Goal: Task Accomplishment & Management: Manage account settings

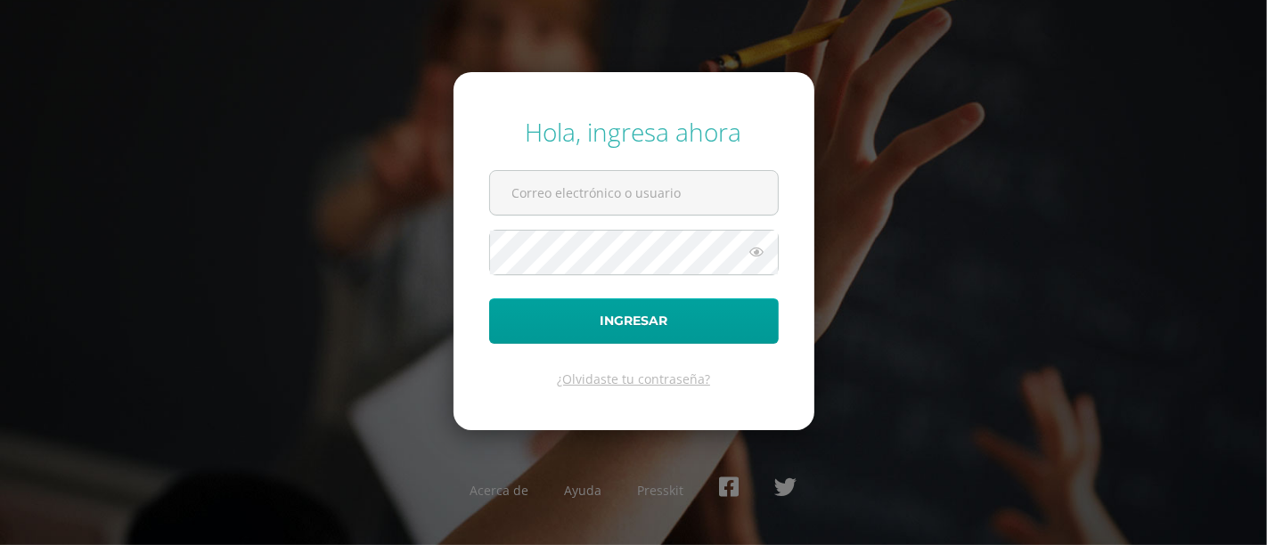
type input "[EMAIL_ADDRESS][DOMAIN_NAME]"
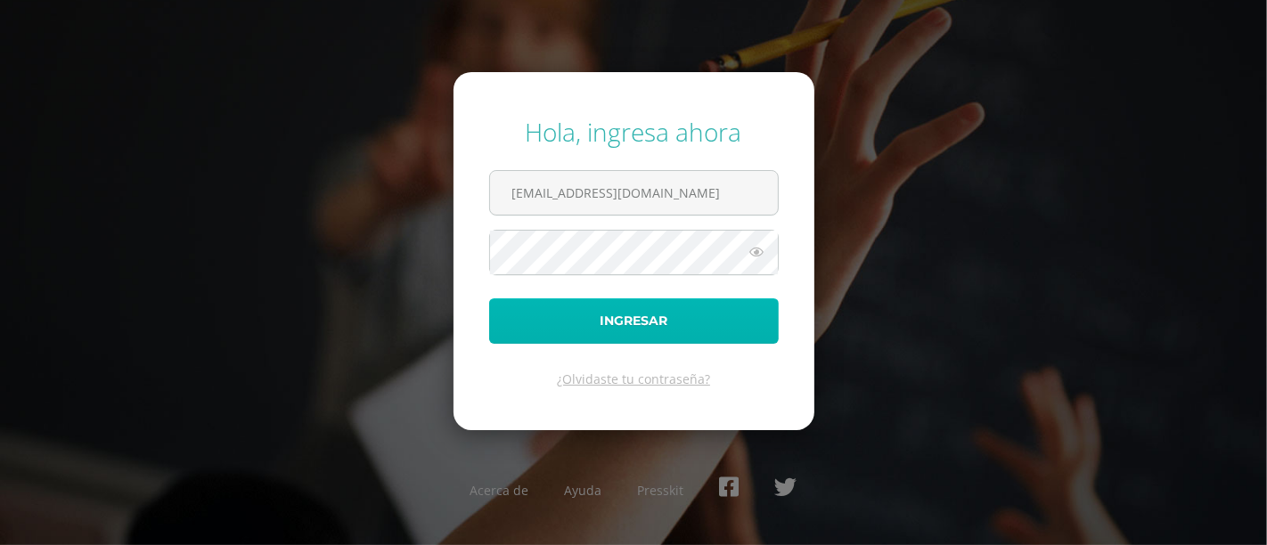
click at [722, 314] on button "Ingresar" at bounding box center [634, 320] width 290 height 45
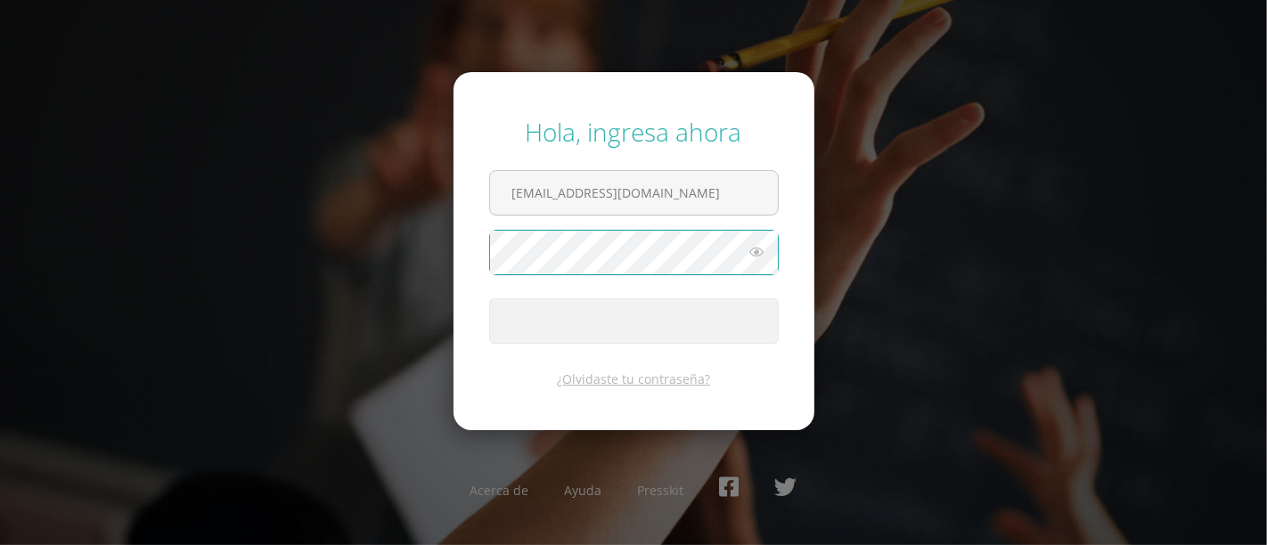
click at [875, 192] on div "Hola, ingresa ahora m880@bilinguesanjuan.edu.gt Ingresar ¿Olvidaste tu contrase…" at bounding box center [633, 273] width 1149 height 344
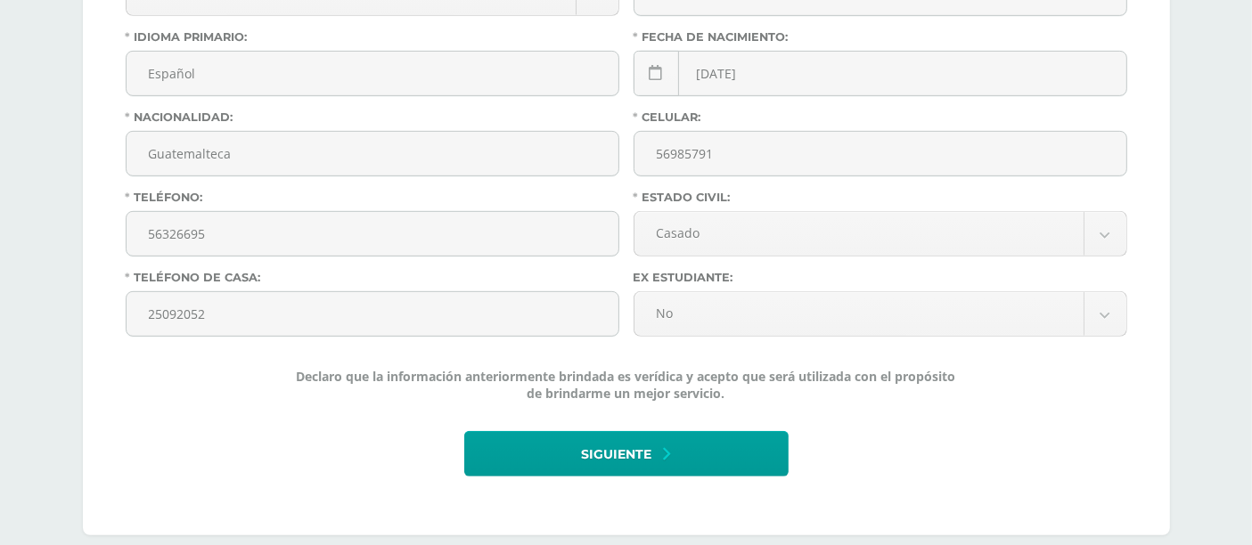
scroll to position [876, 0]
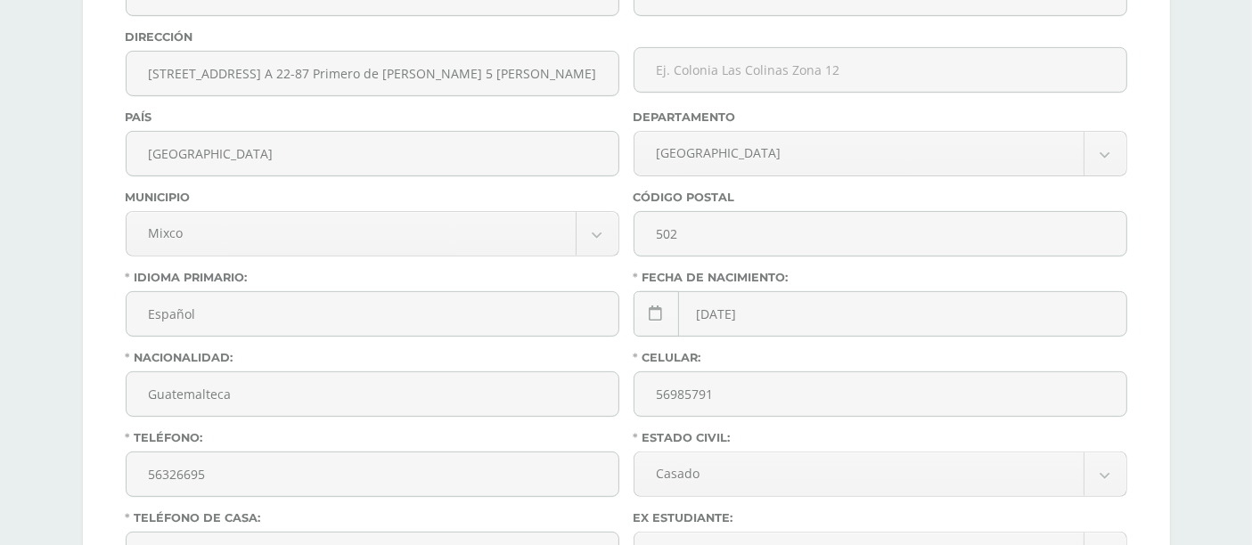
scroll to position [876, 0]
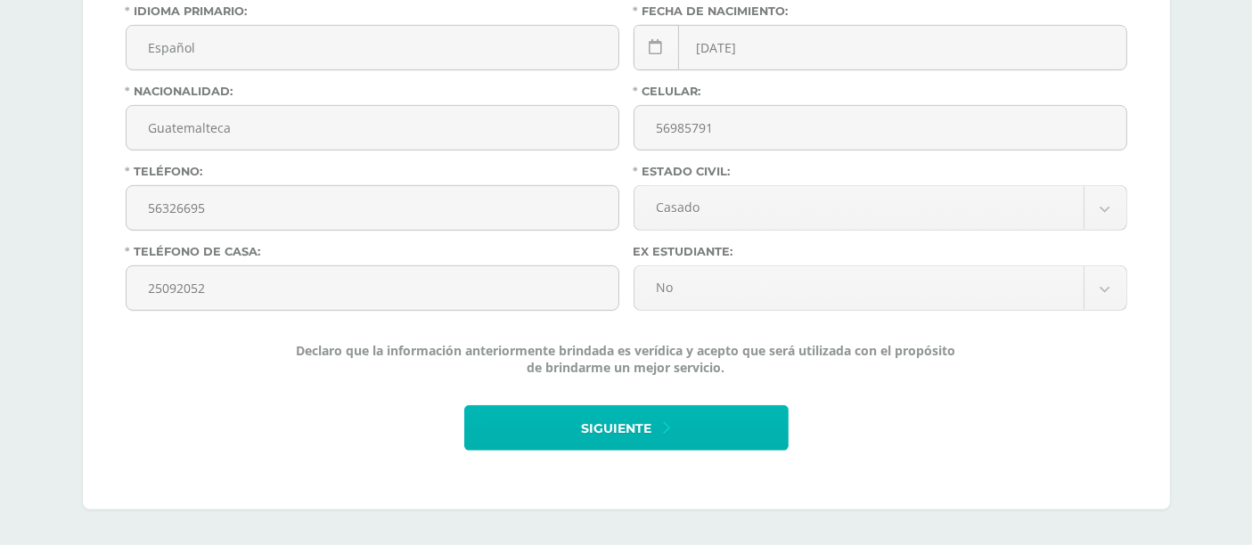
click at [622, 434] on span "Siguiente" at bounding box center [617, 429] width 70 height 44
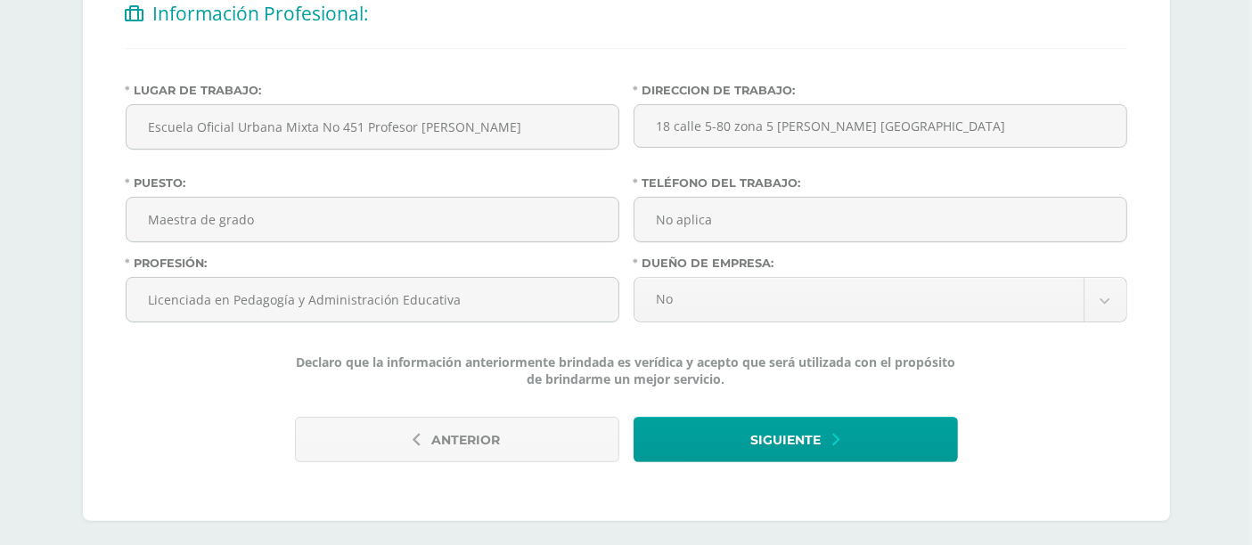
scroll to position [407, 0]
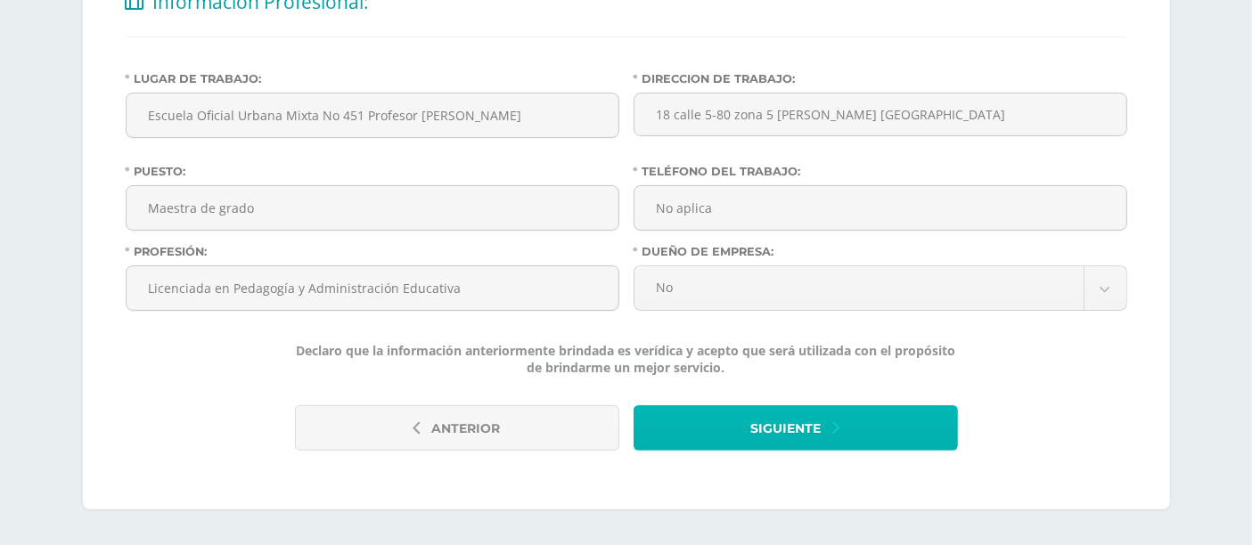
click at [759, 434] on span "Siguiente" at bounding box center [786, 429] width 70 height 44
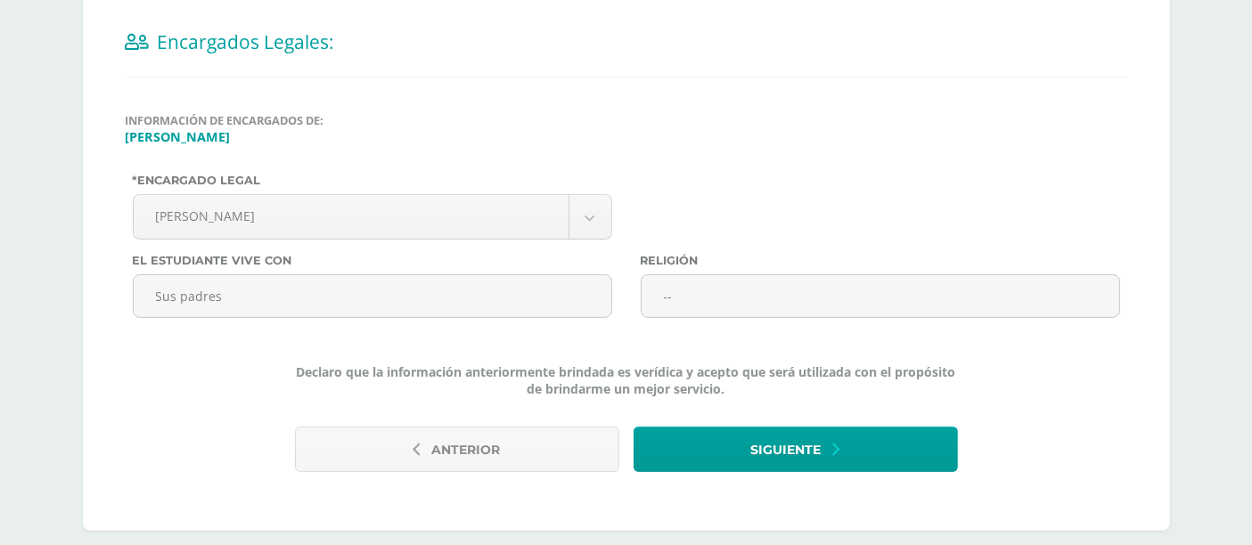
scroll to position [389, 0]
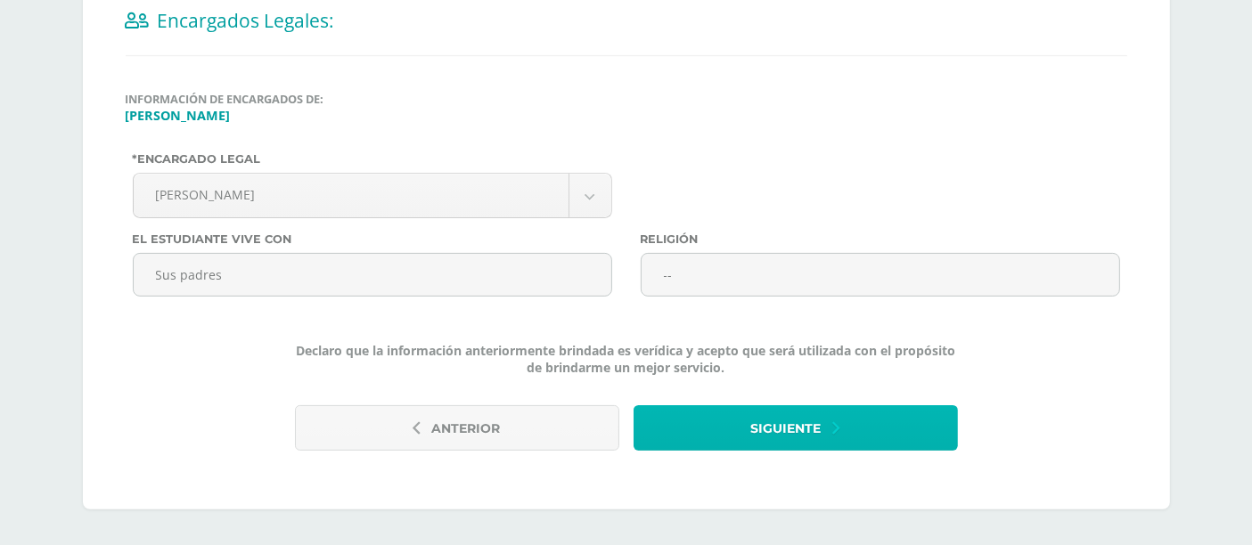
click at [759, 434] on span "Siguiente" at bounding box center [786, 429] width 70 height 44
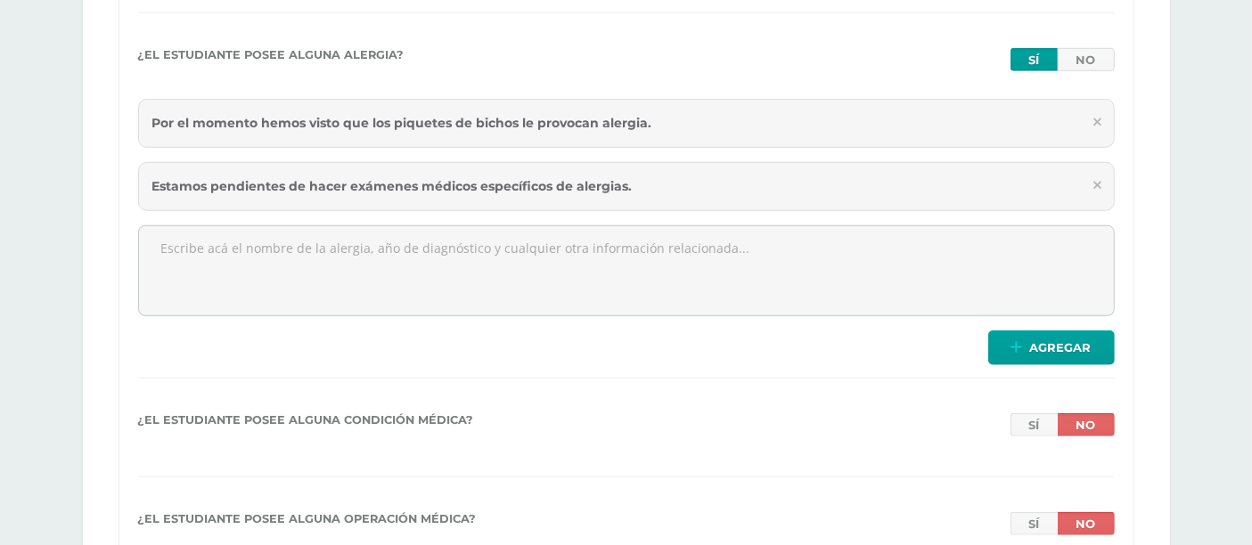
scroll to position [1291, 0]
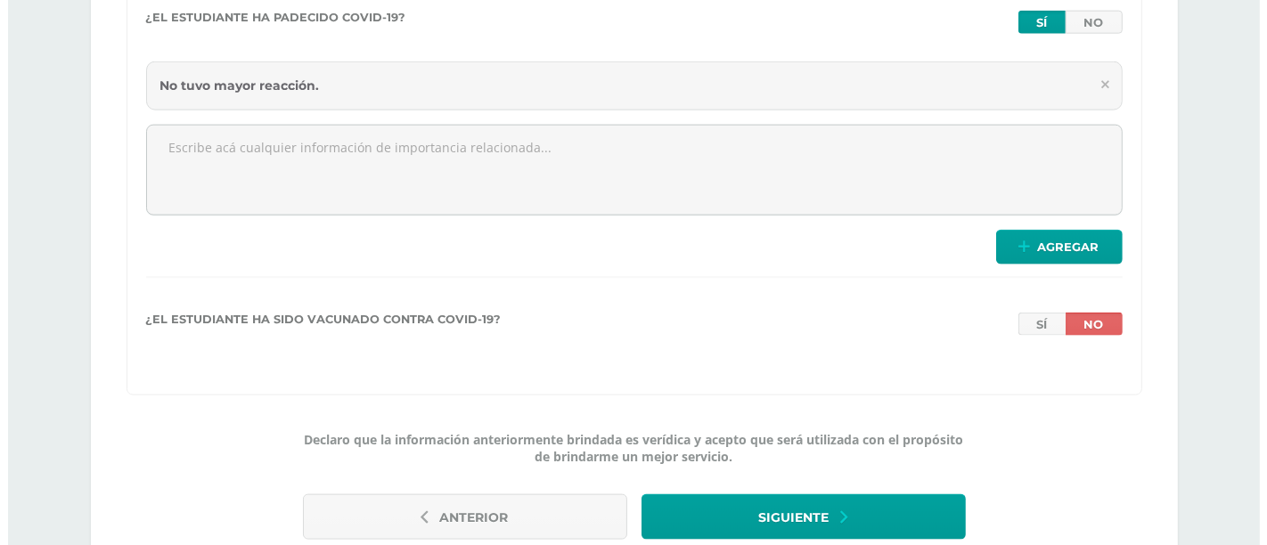
scroll to position [2309, 0]
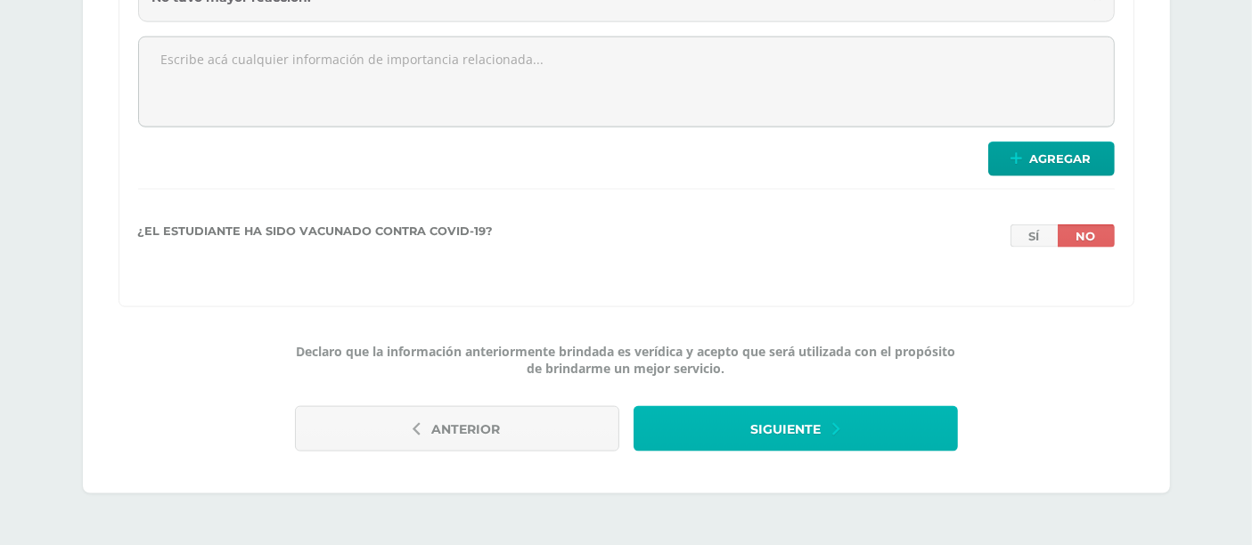
click at [762, 428] on span "Siguiente" at bounding box center [786, 430] width 70 height 44
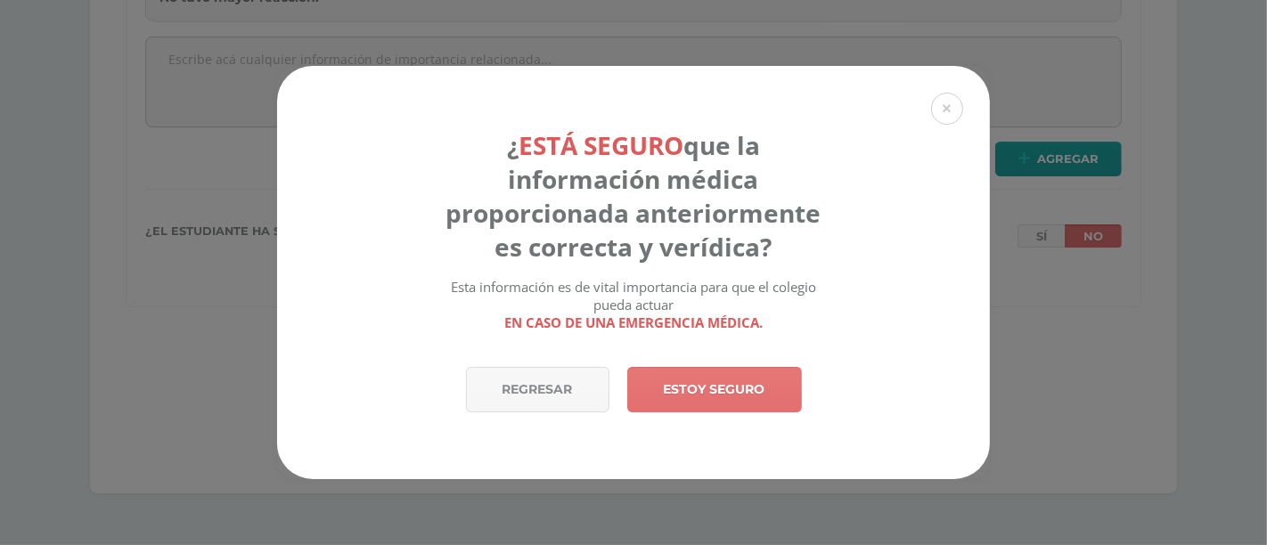
click at [755, 387] on link "Estoy seguro" at bounding box center [714, 389] width 175 height 45
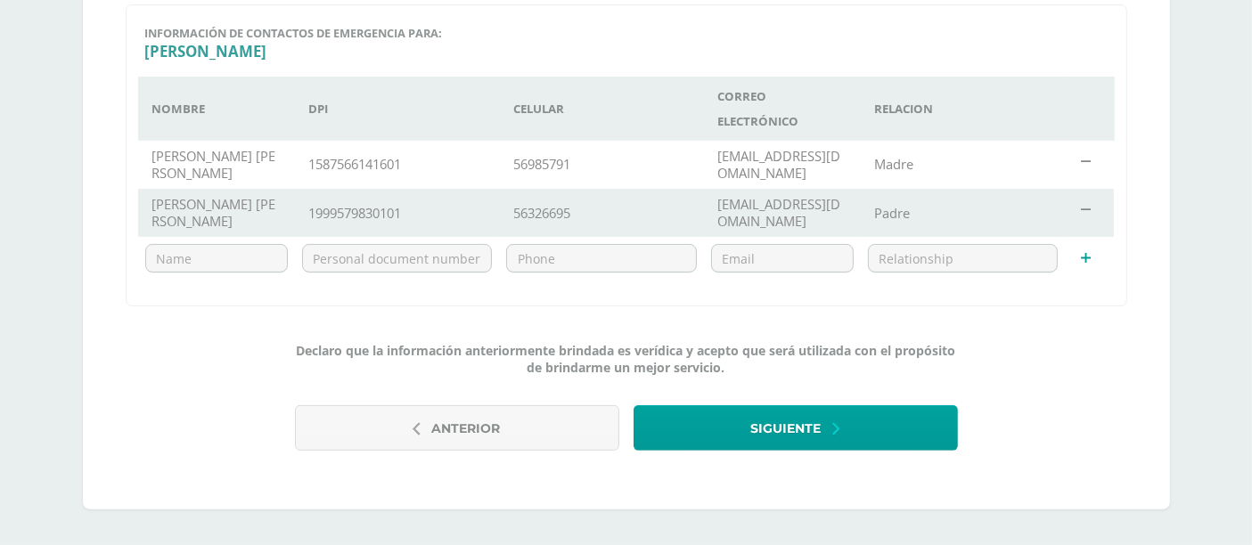
scroll to position [532, 0]
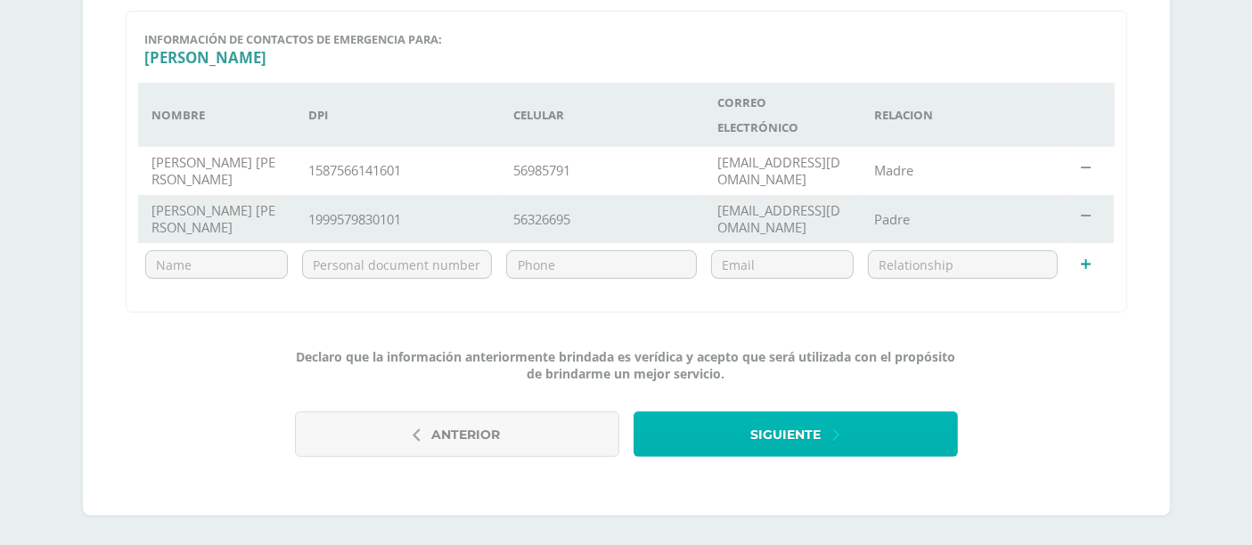
click at [768, 415] on span "Siguiente" at bounding box center [786, 435] width 70 height 44
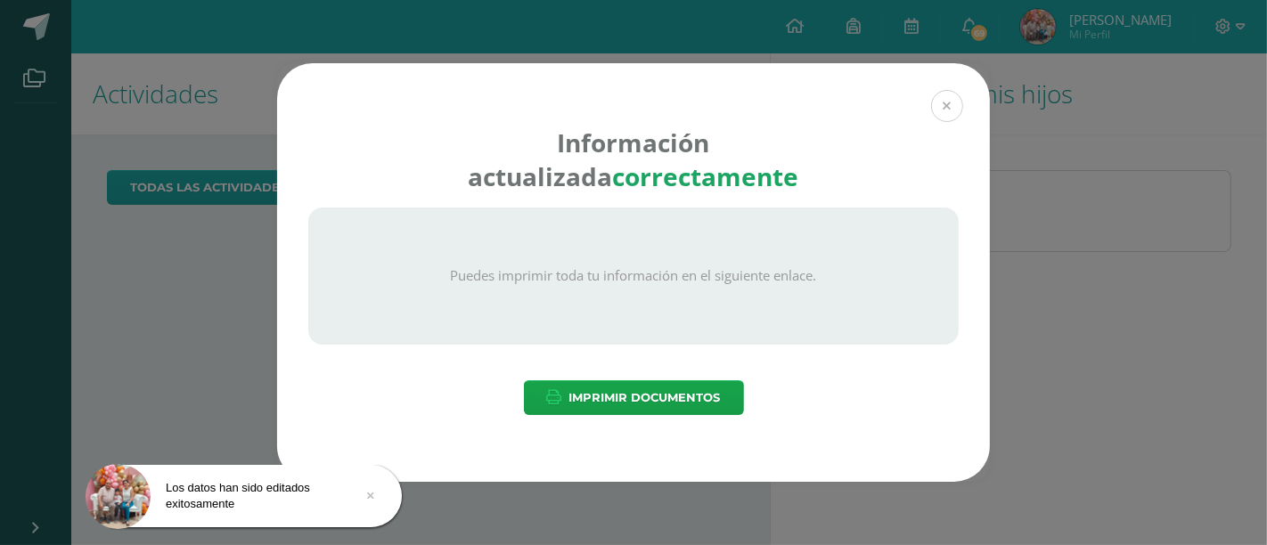
click at [952, 98] on button at bounding box center [947, 106] width 32 height 32
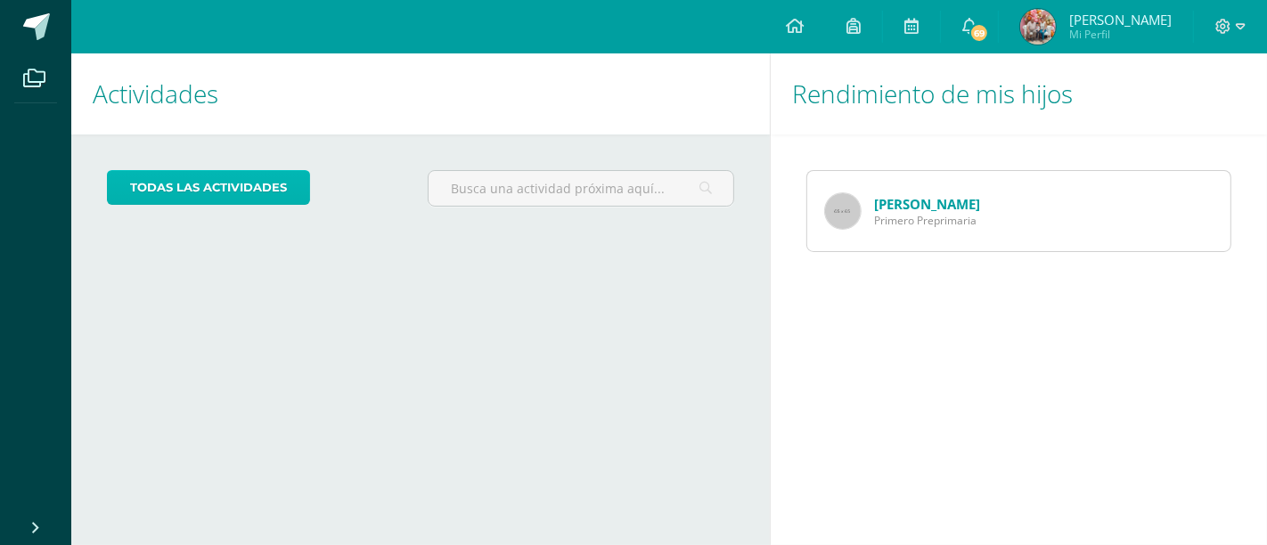
click at [242, 188] on link "todas las Actividades" at bounding box center [208, 187] width 203 height 35
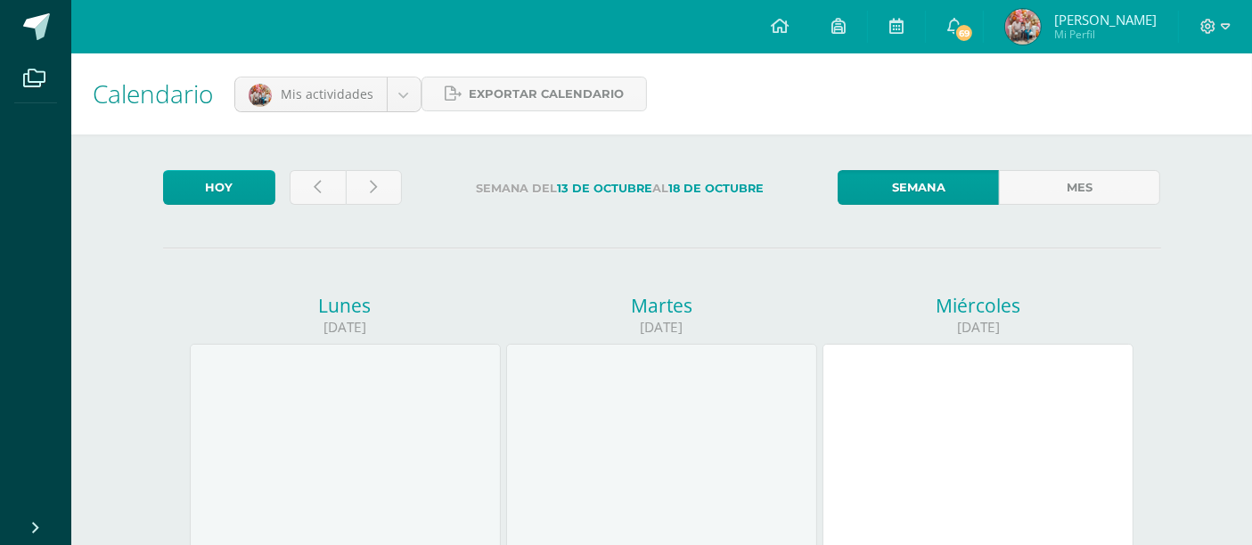
click at [972, 426] on div at bounding box center [977, 500] width 311 height 312
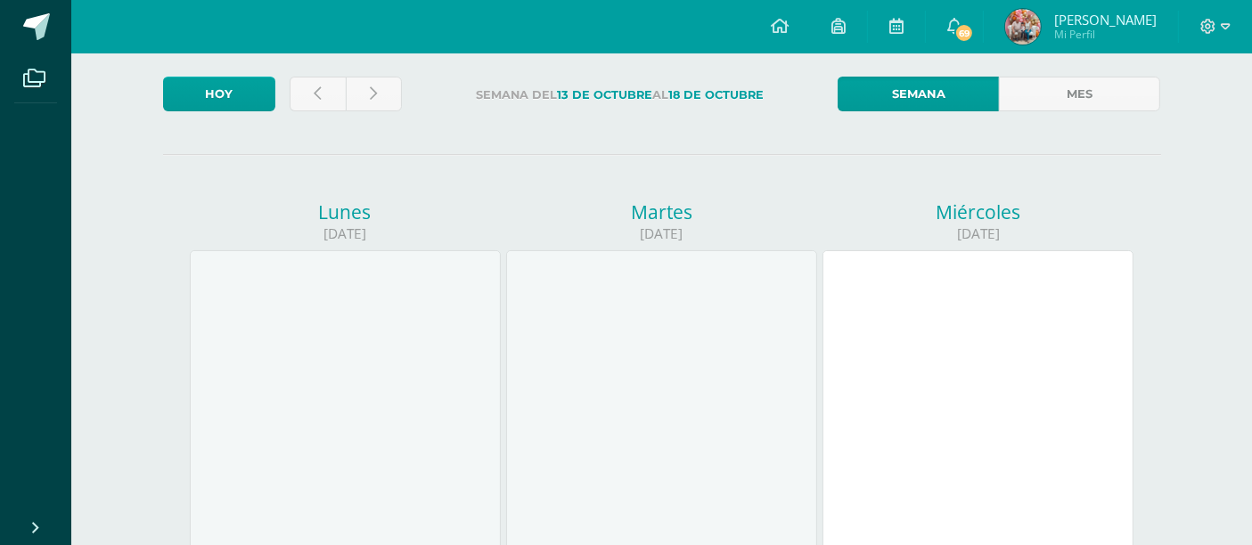
scroll to position [96, 0]
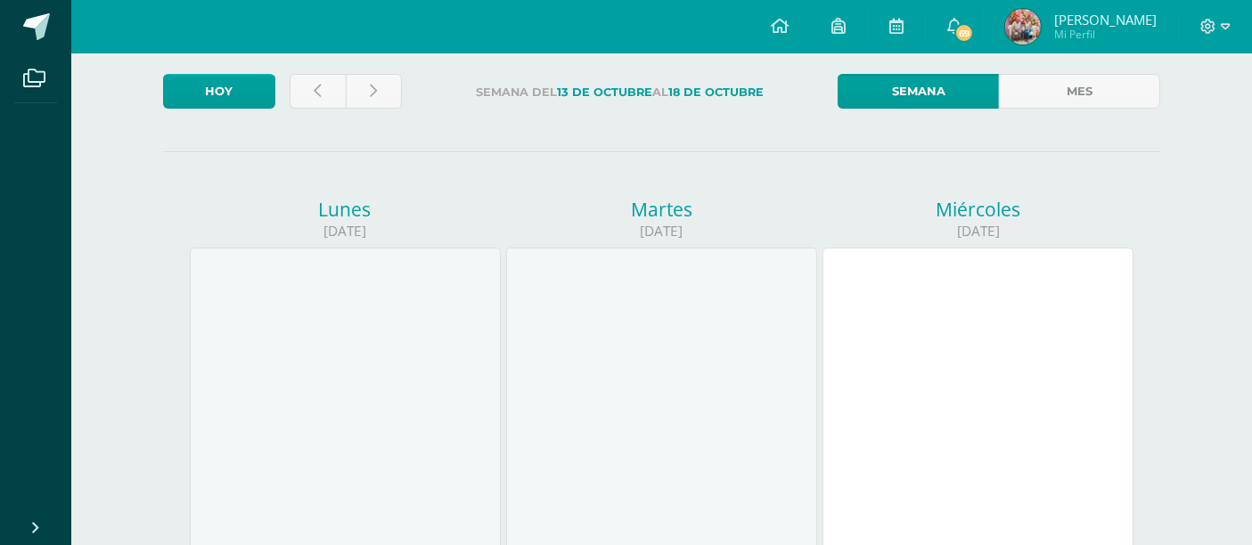
click at [982, 332] on div at bounding box center [977, 404] width 311 height 312
click at [989, 220] on div "Miércoles" at bounding box center [977, 209] width 311 height 25
click at [975, 413] on div at bounding box center [977, 404] width 311 height 312
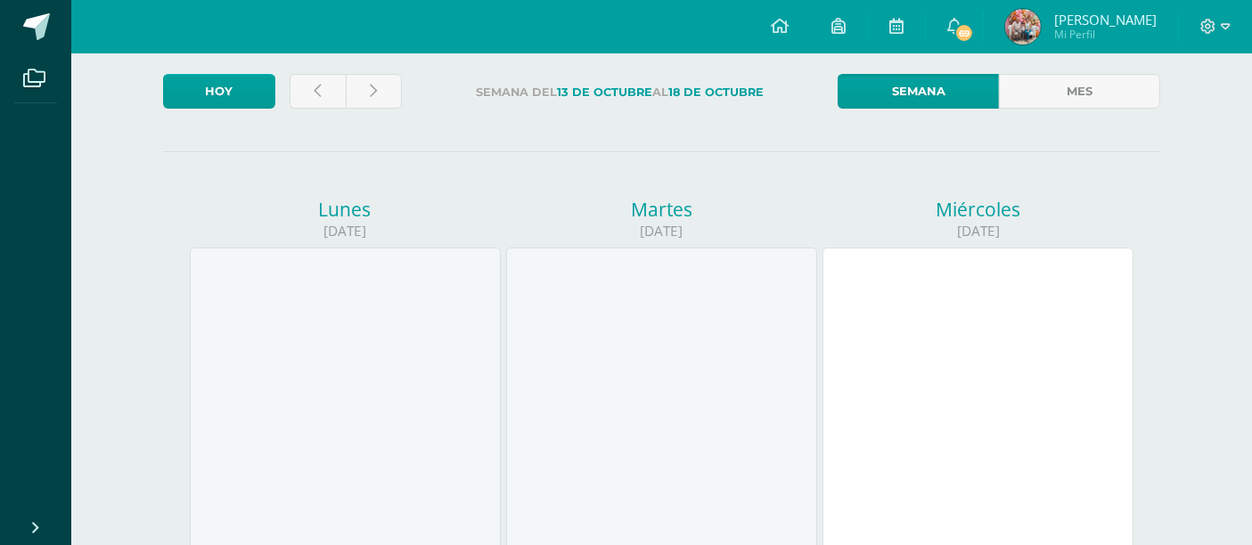
click at [975, 413] on div at bounding box center [977, 404] width 311 height 312
click at [961, 34] on span at bounding box center [954, 27] width 14 height 20
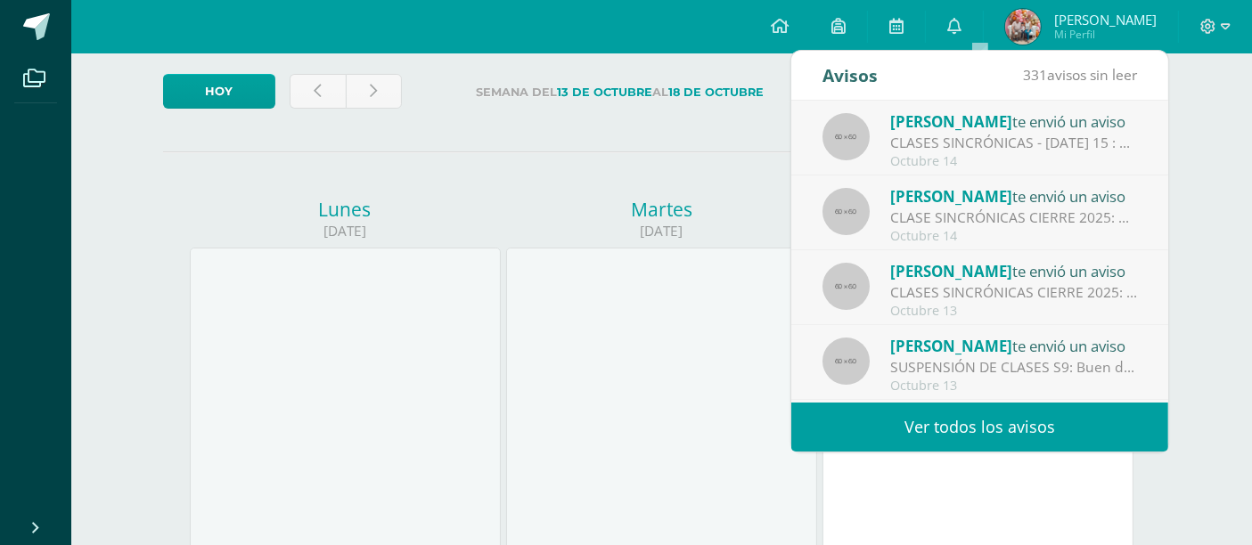
click at [975, 148] on div "CLASES SINCRÓNICAS - [DATE] 15 : Buenos días familia Primero Primaria. Es un gu…" at bounding box center [1014, 143] width 248 height 20
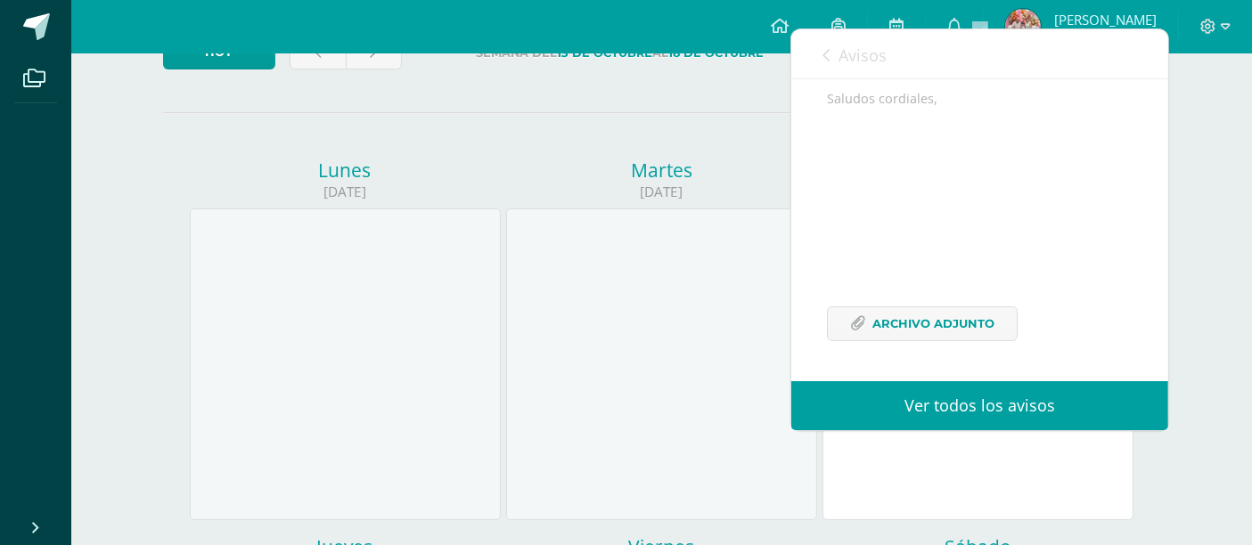
scroll to position [136, 0]
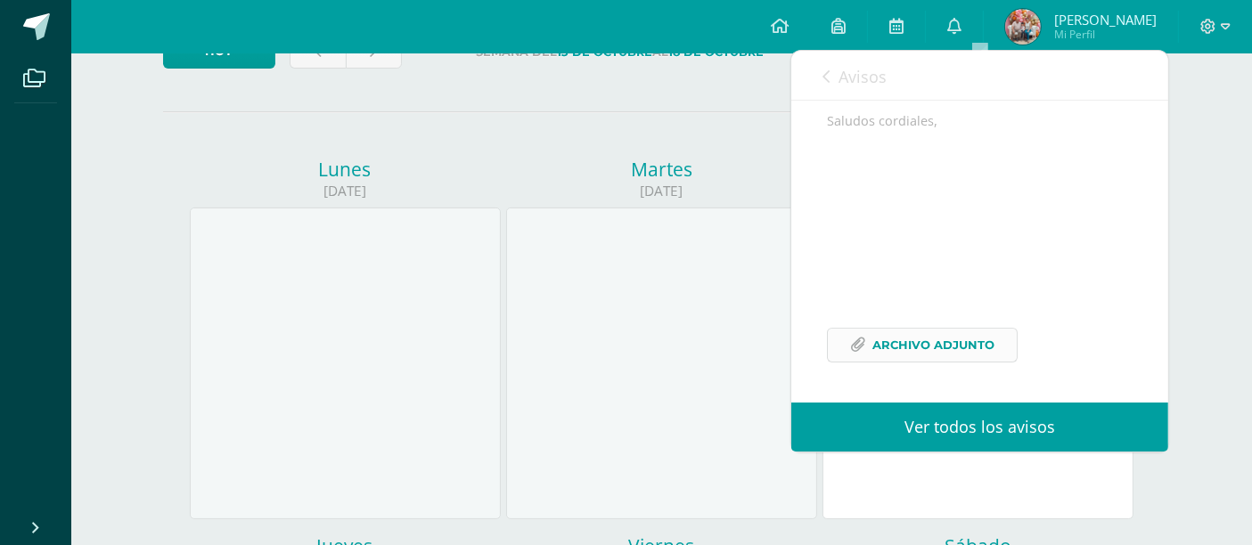
click at [953, 339] on span "Archivo Adjunto" at bounding box center [933, 345] width 122 height 33
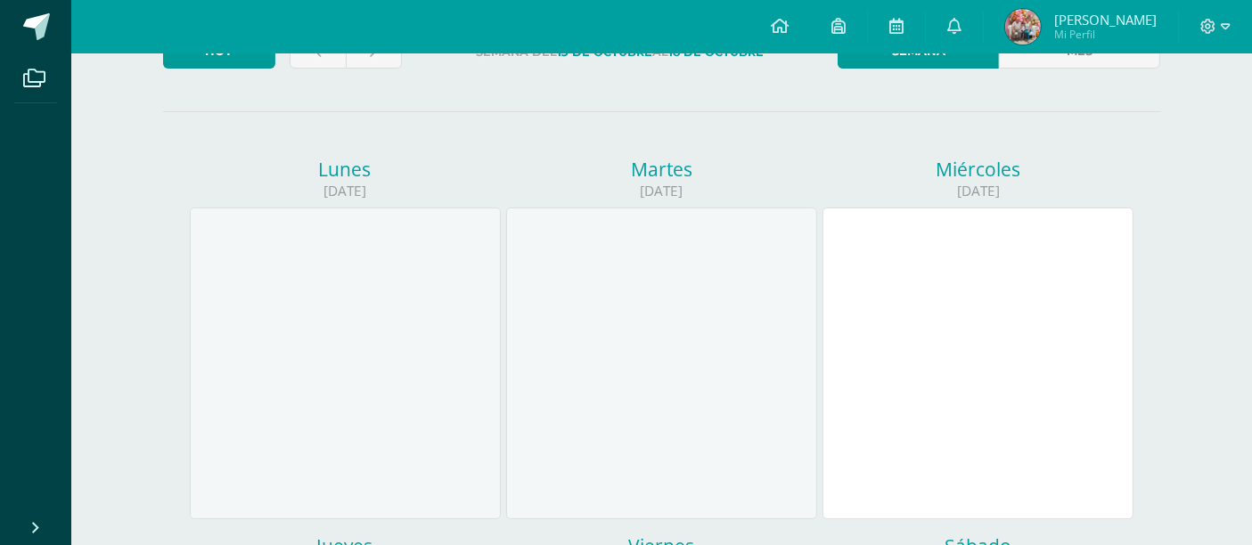
click at [547, 322] on div at bounding box center [661, 364] width 311 height 312
click at [927, 316] on div at bounding box center [977, 364] width 311 height 312
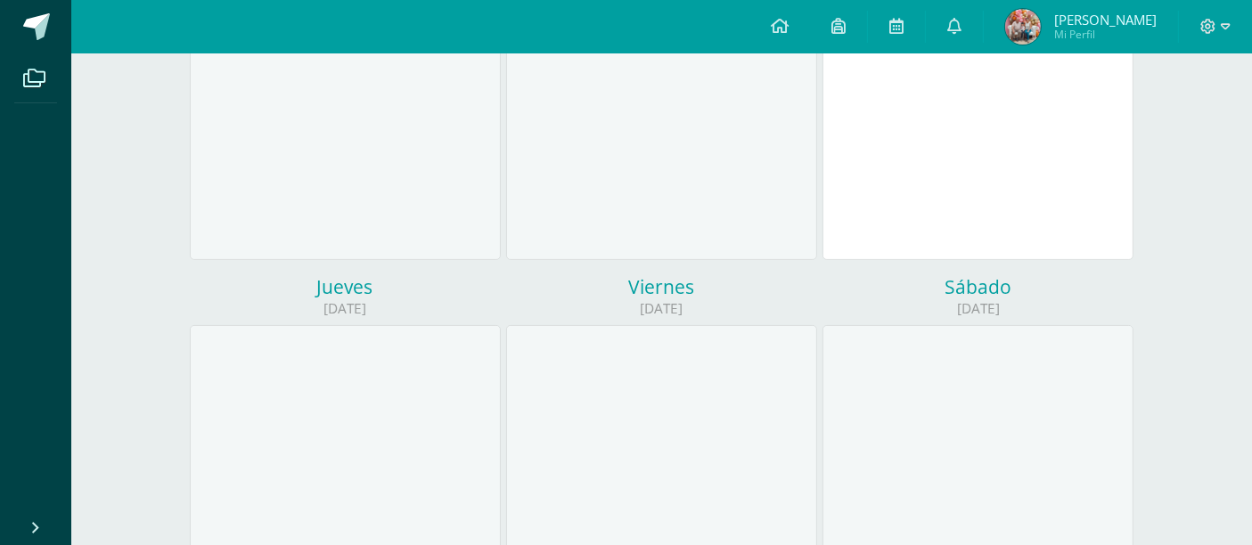
scroll to position [338, 0]
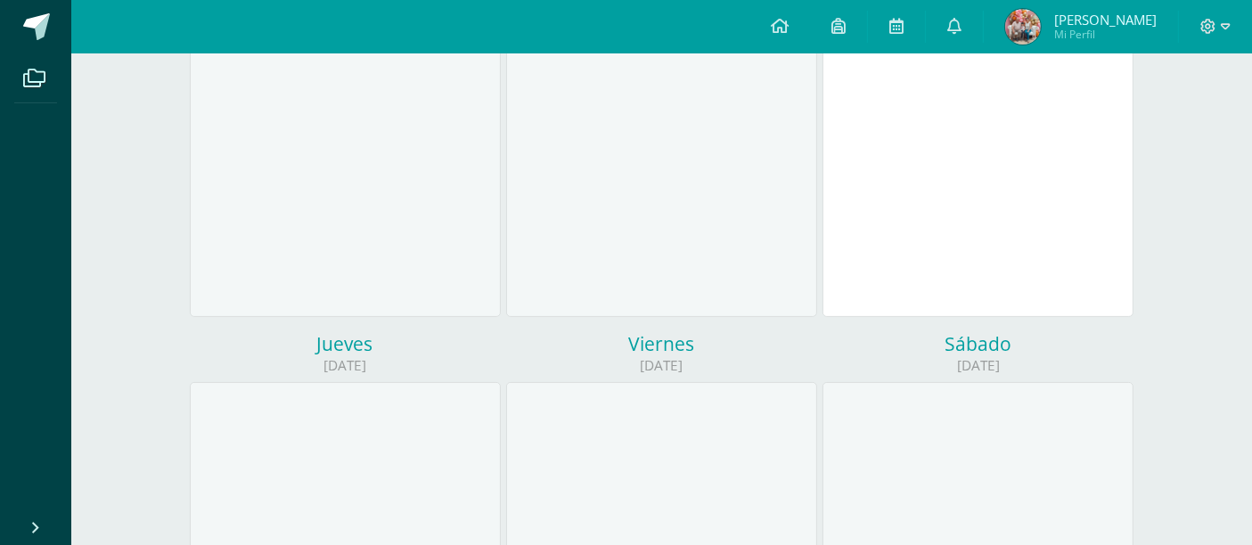
click at [995, 171] on div at bounding box center [977, 161] width 311 height 312
click at [942, 238] on div at bounding box center [977, 161] width 311 height 312
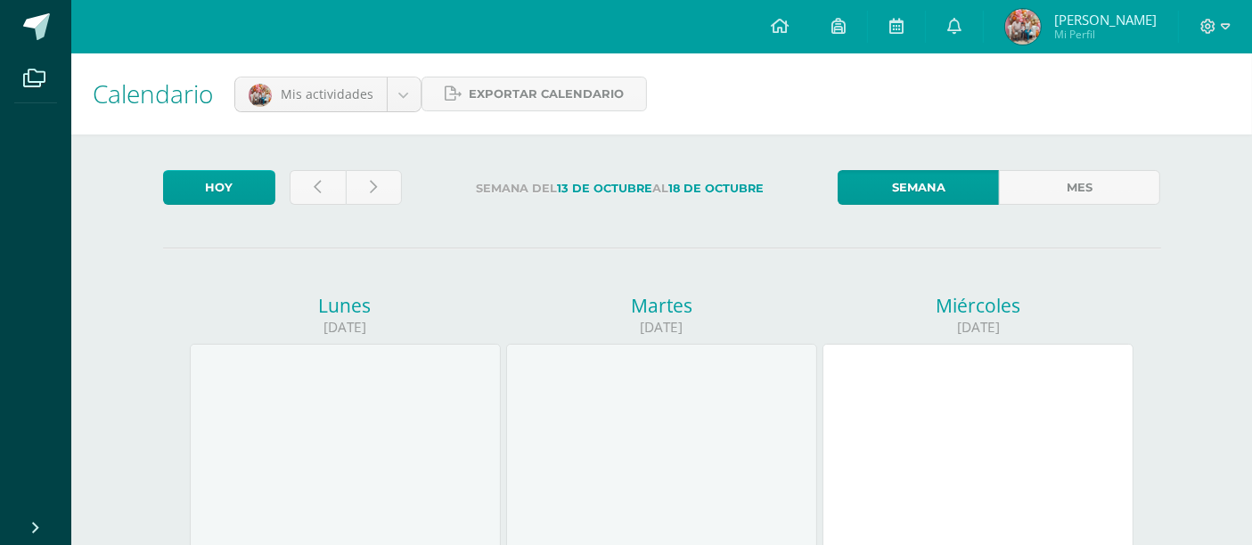
click at [976, 442] on div at bounding box center [977, 500] width 311 height 312
click at [987, 344] on div at bounding box center [977, 500] width 311 height 312
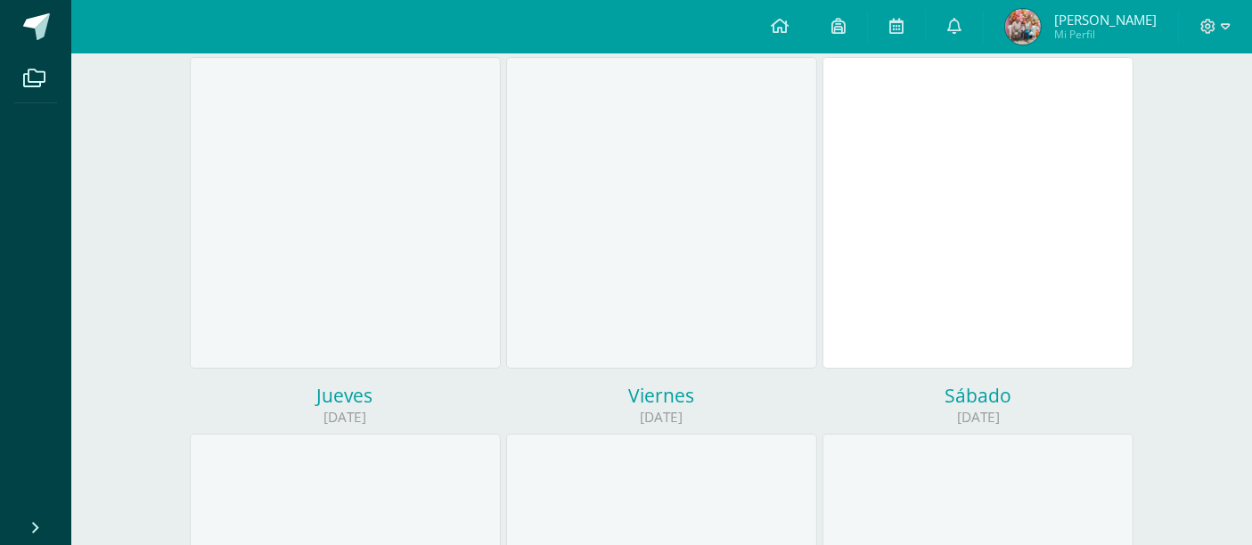
scroll to position [292, 0]
click at [977, 101] on div at bounding box center [977, 208] width 311 height 312
click at [960, 100] on div at bounding box center [977, 208] width 311 height 312
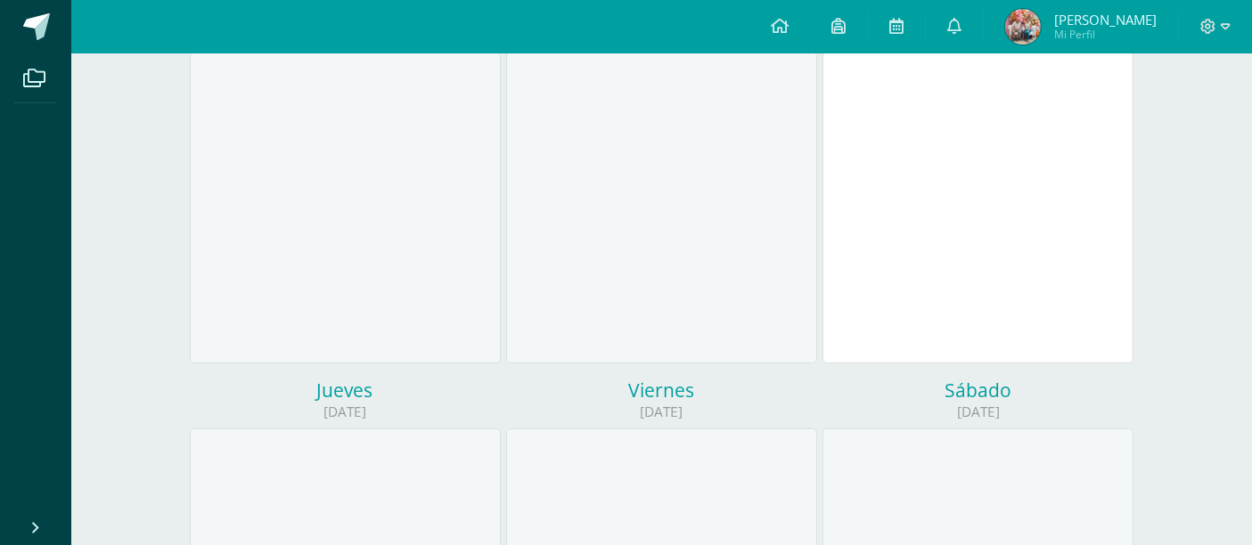
click at [960, 100] on div at bounding box center [977, 208] width 311 height 312
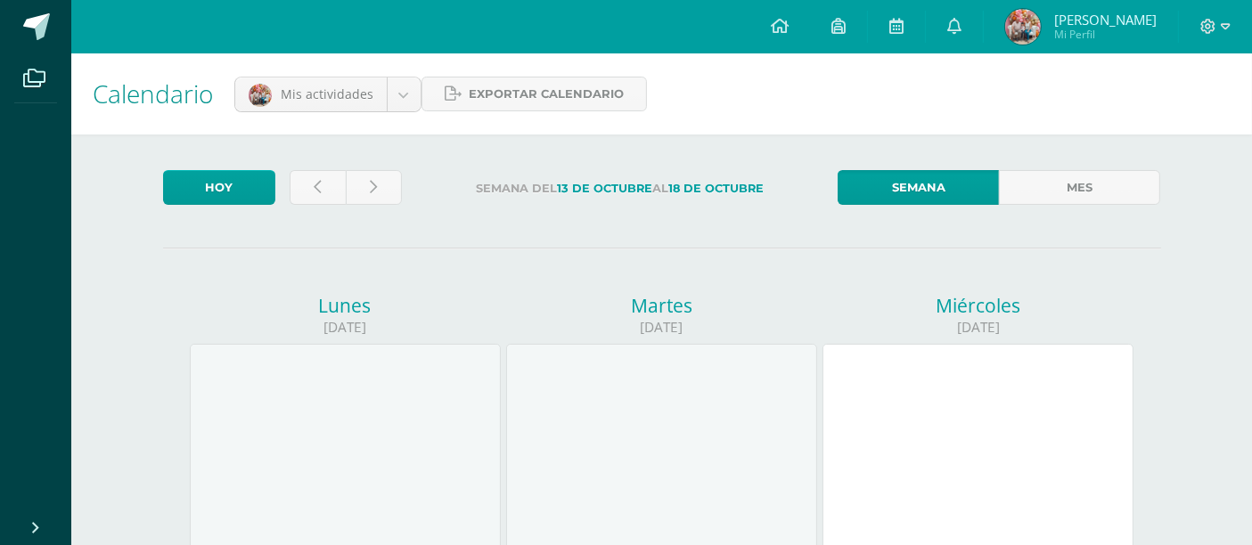
click at [934, 192] on link "Semana" at bounding box center [917, 187] width 161 height 35
click at [959, 508] on div at bounding box center [977, 500] width 311 height 312
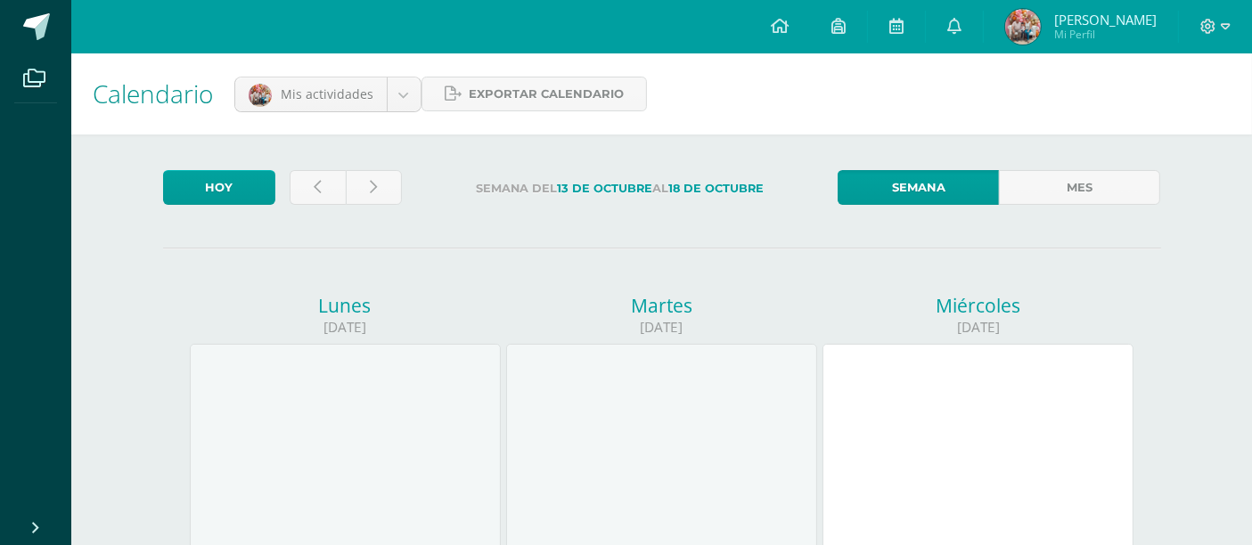
click at [920, 490] on div at bounding box center [977, 500] width 311 height 312
click at [1111, 27] on span "[PERSON_NAME]" at bounding box center [1105, 20] width 102 height 18
click at [919, 37] on link at bounding box center [896, 26] width 57 height 53
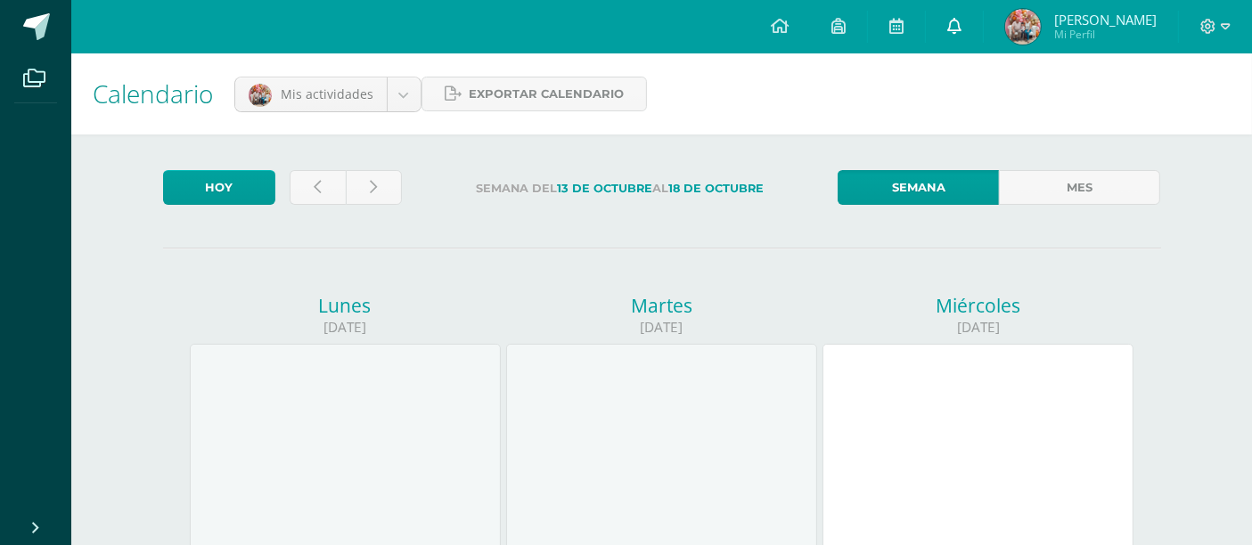
click at [961, 35] on span at bounding box center [954, 27] width 14 height 20
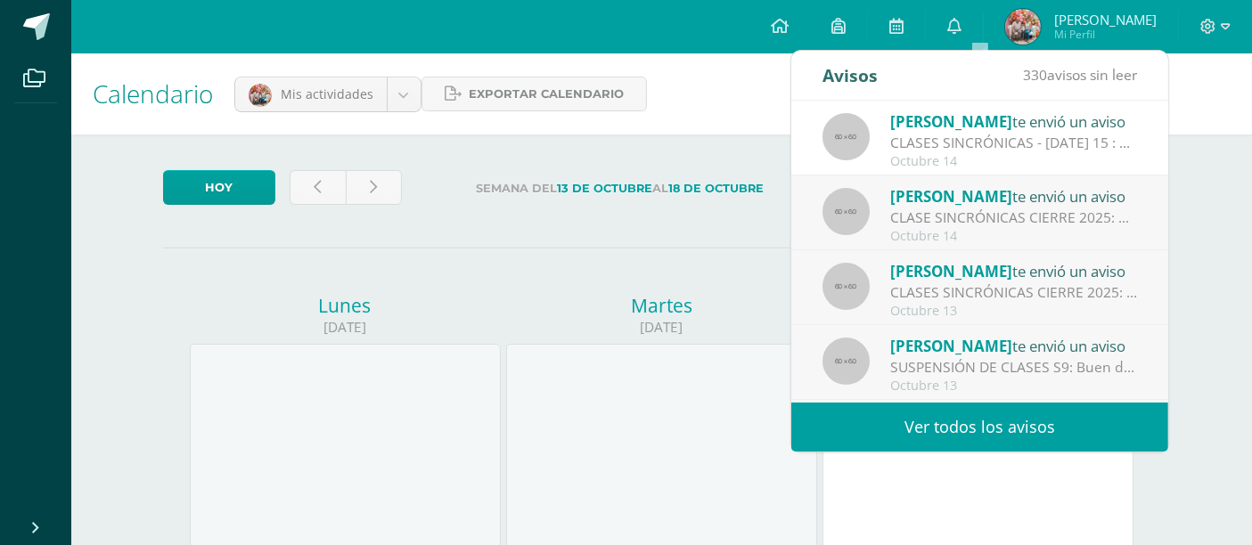
click at [980, 136] on div "CLASES SINCRÓNICAS - [DATE] 15 : Buenos días familia Primero Primaria. Es un gu…" at bounding box center [1014, 143] width 248 height 20
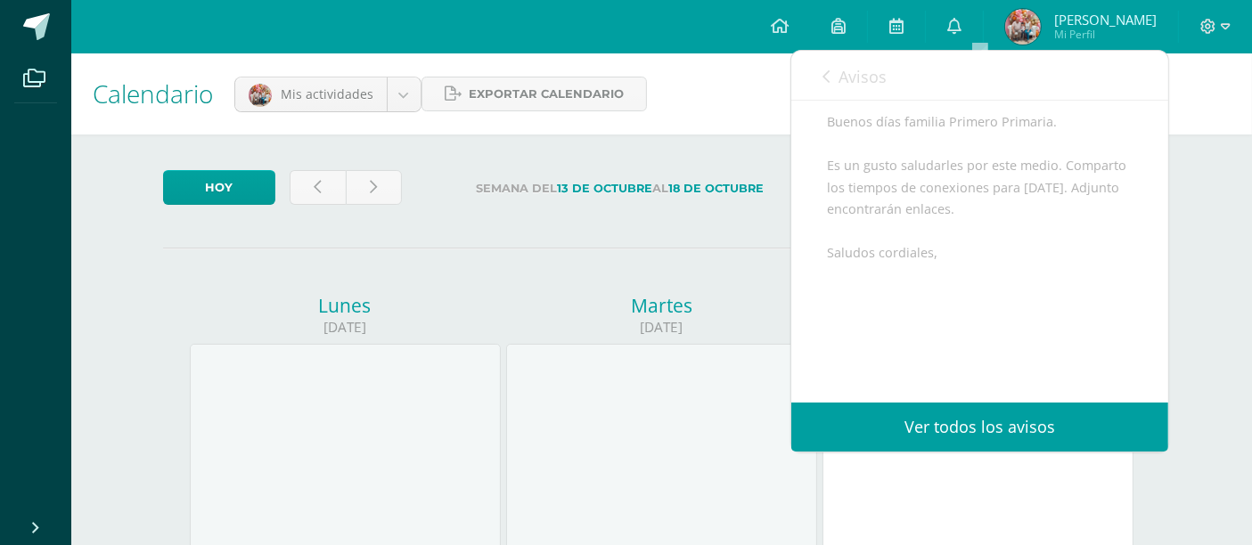
scroll to position [376, 0]
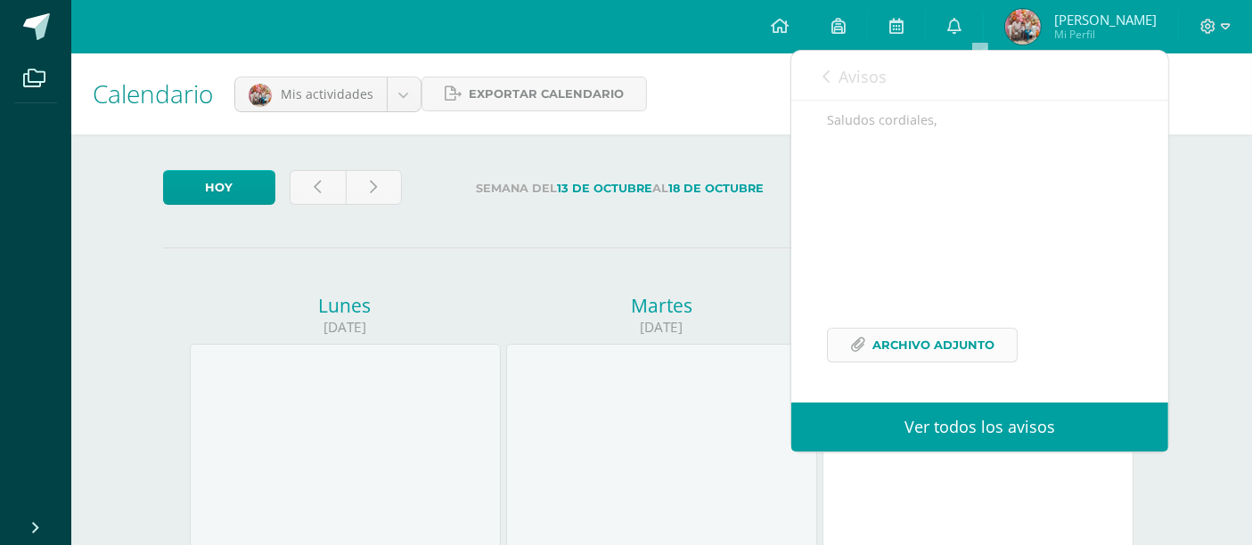
click at [926, 339] on span "Archivo Adjunto" at bounding box center [933, 345] width 122 height 33
